Goal: Information Seeking & Learning: Understand process/instructions

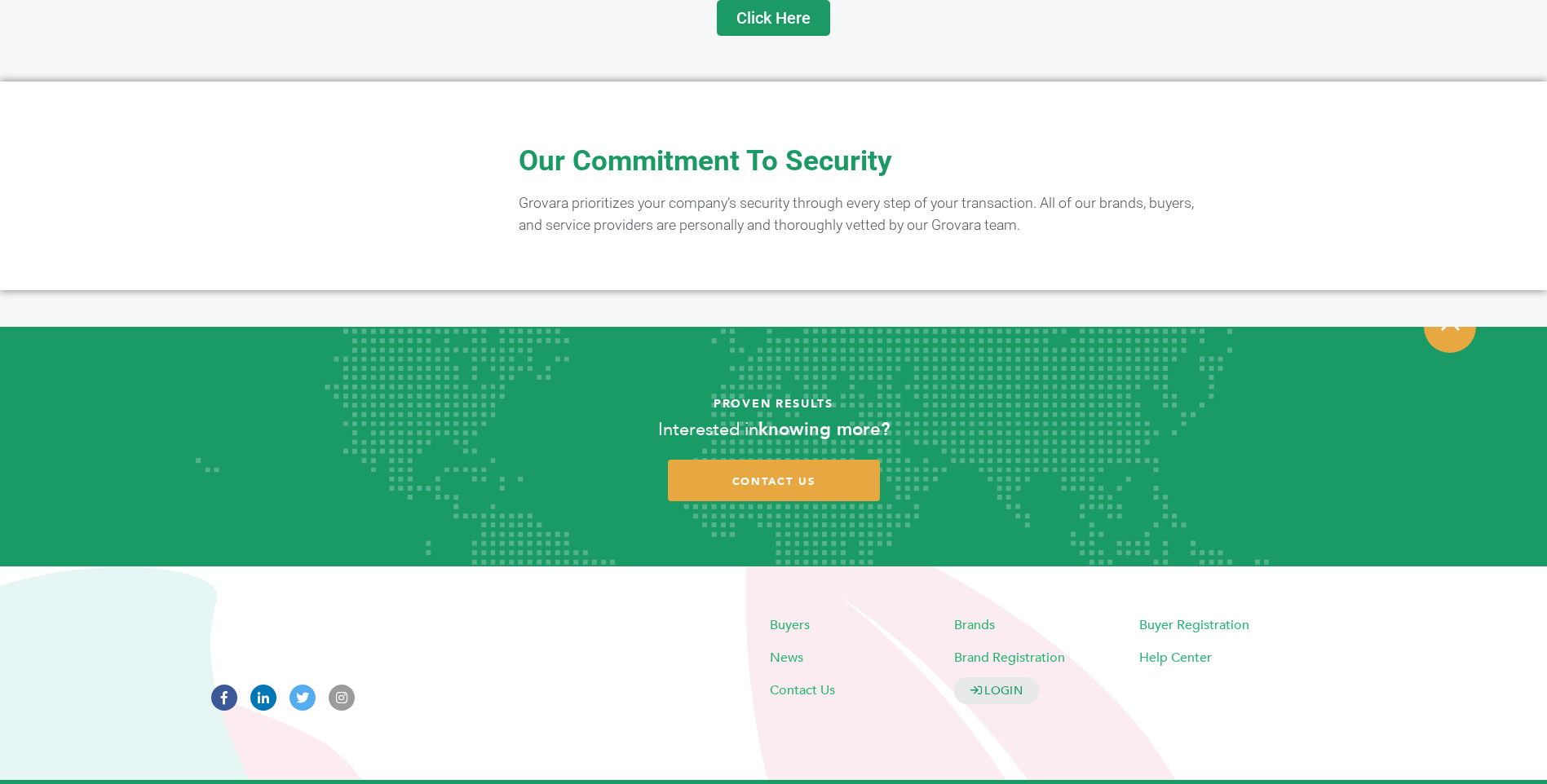
scroll to position [3178, 0]
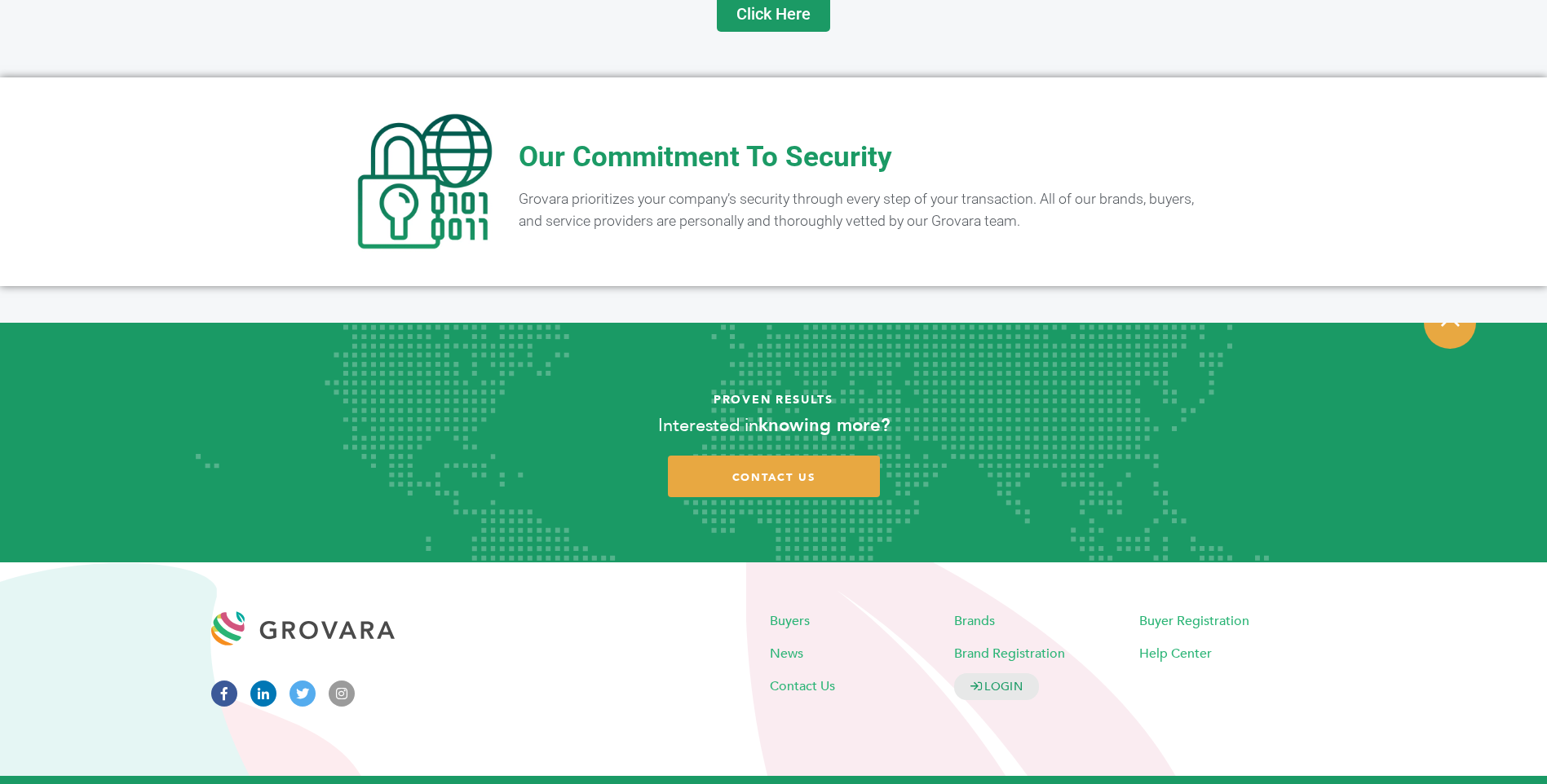
click at [654, 784] on link "Buyers Terms of Service" at bounding box center [668, 794] width 127 height 13
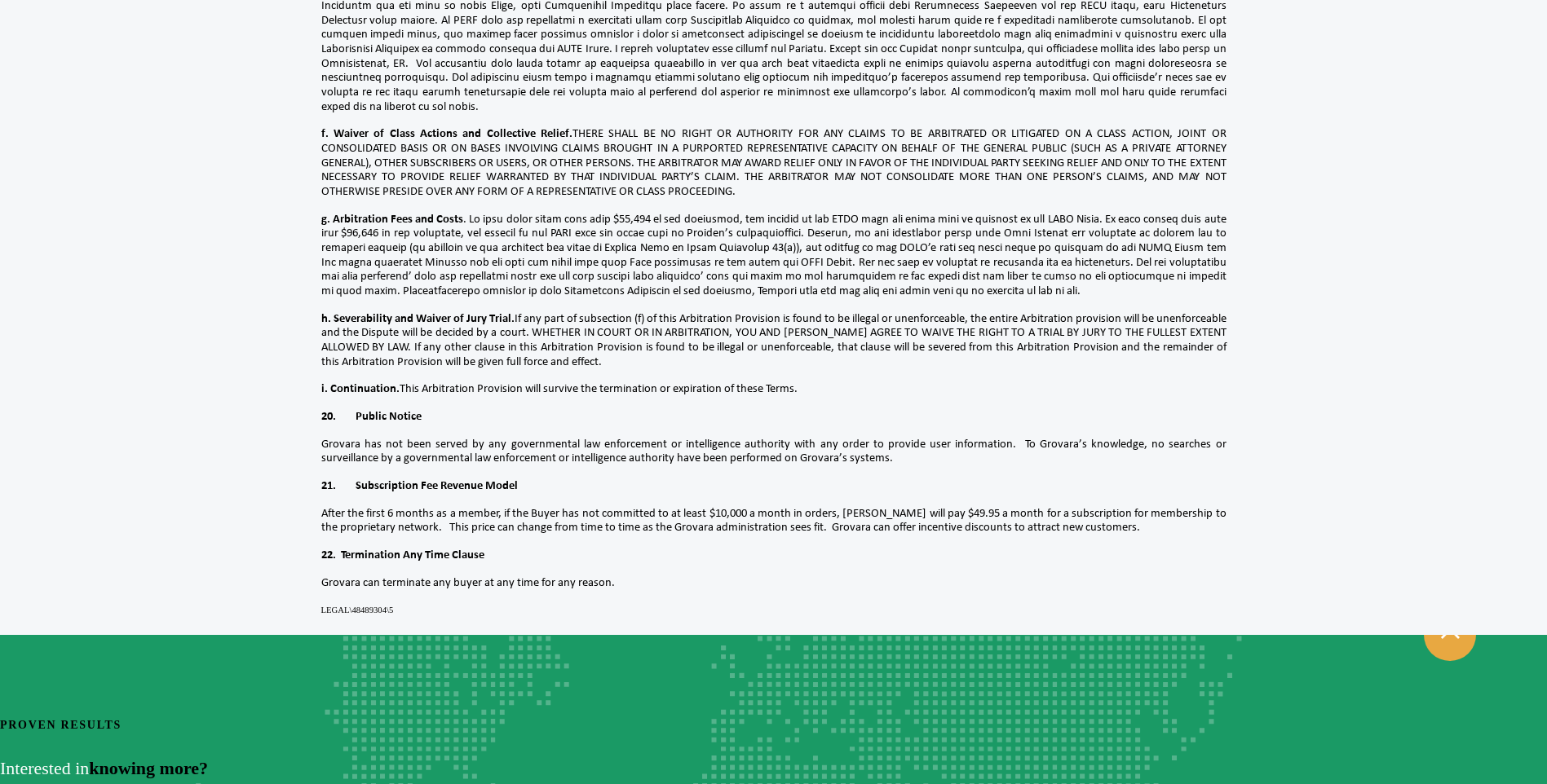
scroll to position [5160, 0]
